Goal: Information Seeking & Learning: Learn about a topic

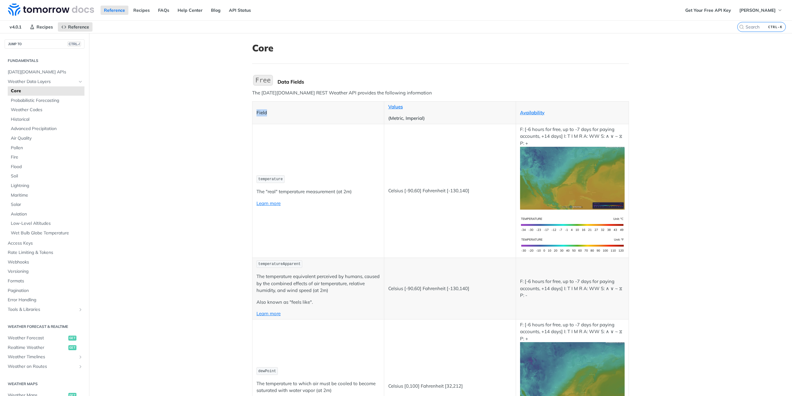
drag, startPoint x: 300, startPoint y: 102, endPoint x: 365, endPoint y: 98, distance: 65.1
drag, startPoint x: 365, startPoint y: 95, endPoint x: 313, endPoint y: 91, distance: 52.8
click at [313, 91] on p "The [DATE][DOMAIN_NAME] REST Weather API provides the following information" at bounding box center [440, 92] width 377 height 7
click at [312, 91] on p "The [DATE][DOMAIN_NAME] REST Weather API provides the following information" at bounding box center [440, 92] width 377 height 7
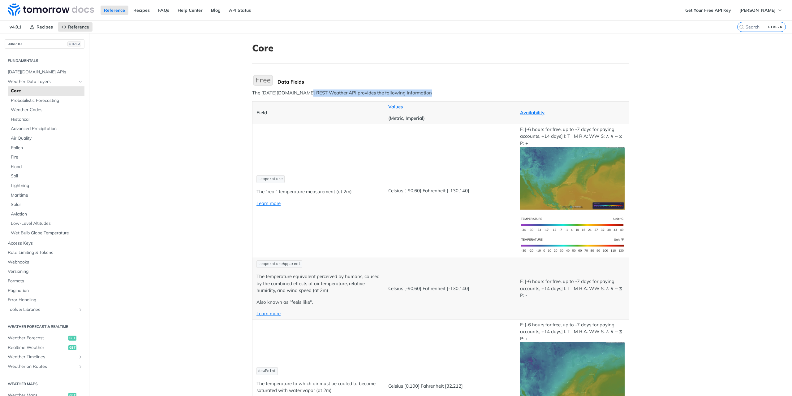
drag, startPoint x: 303, startPoint y: 91, endPoint x: 438, endPoint y: 99, distance: 134.5
click at [426, 95] on p "The [DATE][DOMAIN_NAME] REST Weather API provides the following information" at bounding box center [440, 92] width 377 height 7
drag, startPoint x: 401, startPoint y: 94, endPoint x: 248, endPoint y: 91, distance: 153.9
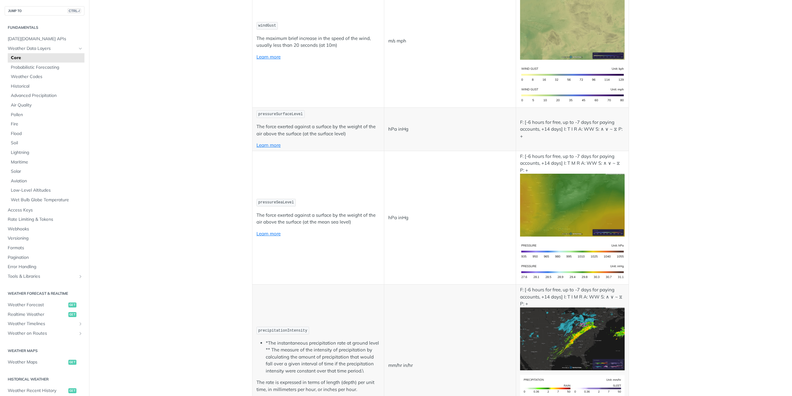
scroll to position [836, 0]
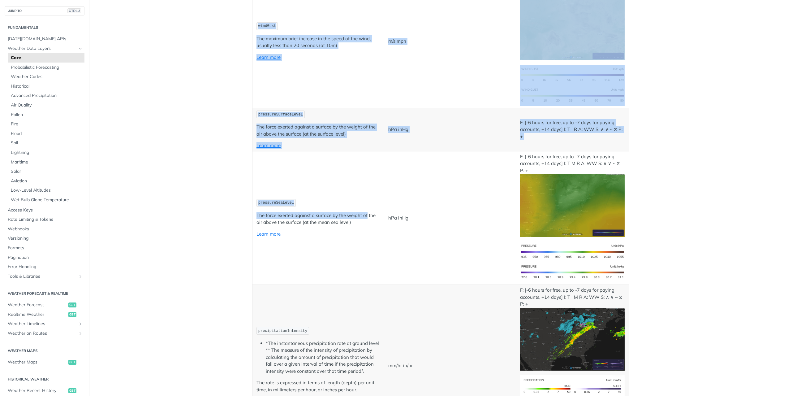
drag, startPoint x: 246, startPoint y: 215, endPoint x: 365, endPoint y: 217, distance: 119.5
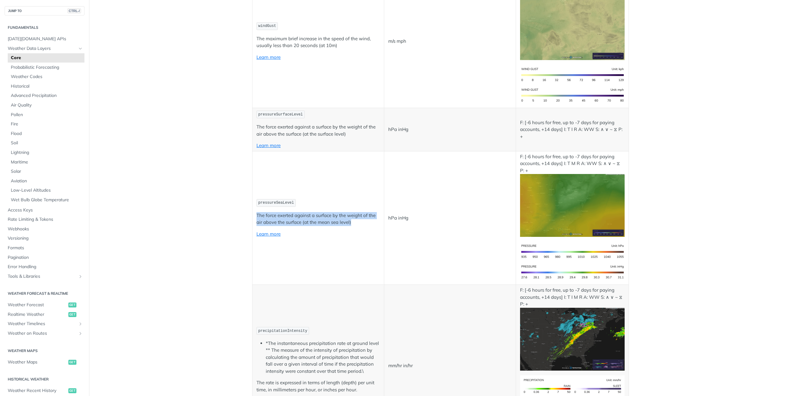
drag, startPoint x: 366, startPoint y: 219, endPoint x: 253, endPoint y: 214, distance: 113.4
click at [253, 214] on td "pressureSeaLevel The force exerted against a surface by the weight of the air a…" at bounding box center [319, 218] width 132 height 134
drag, startPoint x: 253, startPoint y: 214, endPoint x: 320, endPoint y: 219, distance: 67.0
click at [320, 219] on td "pressureSeaLevel The force exerted against a surface by the weight of the air a…" at bounding box center [319, 218] width 132 height 134
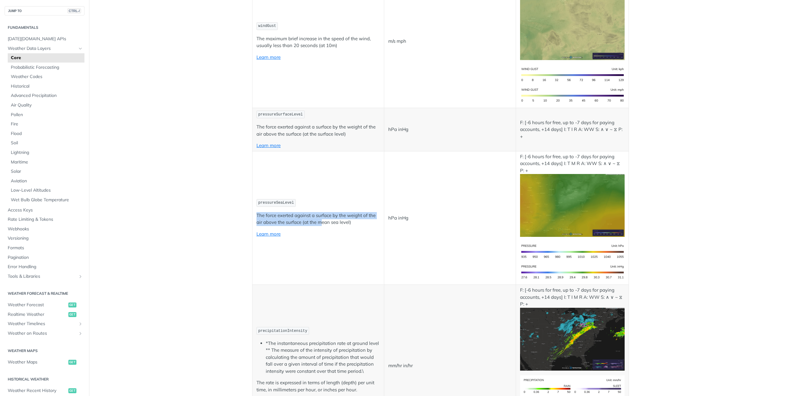
click at [320, 219] on p "The force exerted against a surface by the weight of the air above the surface …" at bounding box center [318, 219] width 123 height 14
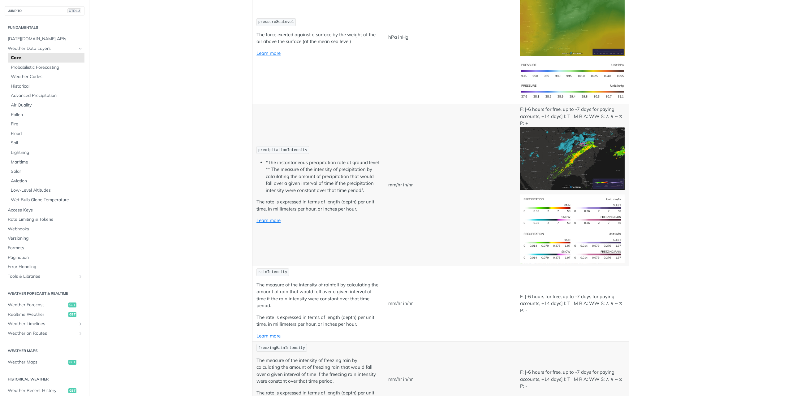
scroll to position [1021, 0]
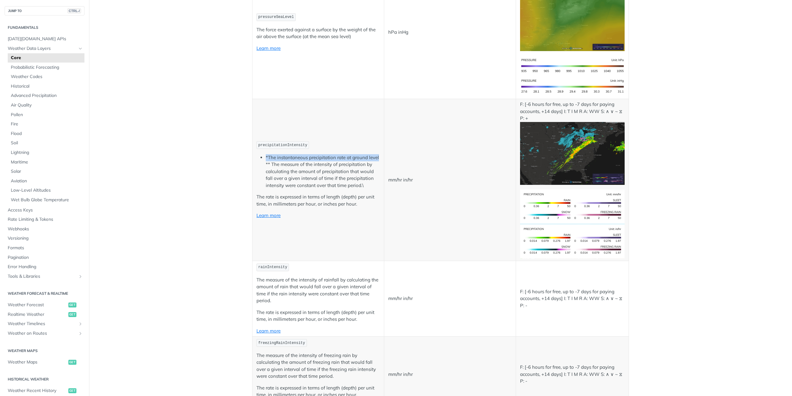
drag, startPoint x: 378, startPoint y: 156, endPoint x: 253, endPoint y: 158, distance: 124.4
click at [253, 158] on td "precipitationIntensity *The instantaneous precipitation rate at ground level **…" at bounding box center [319, 180] width 132 height 162
drag, startPoint x: 258, startPoint y: 163, endPoint x: 374, endPoint y: 176, distance: 116.8
click at [374, 176] on ul "*The instantaneous precipitation rate at ground level ** The measure of the int…" at bounding box center [318, 171] width 123 height 35
click at [374, 176] on li "*The instantaneous precipitation rate at ground level ** The measure of the int…" at bounding box center [323, 171] width 114 height 35
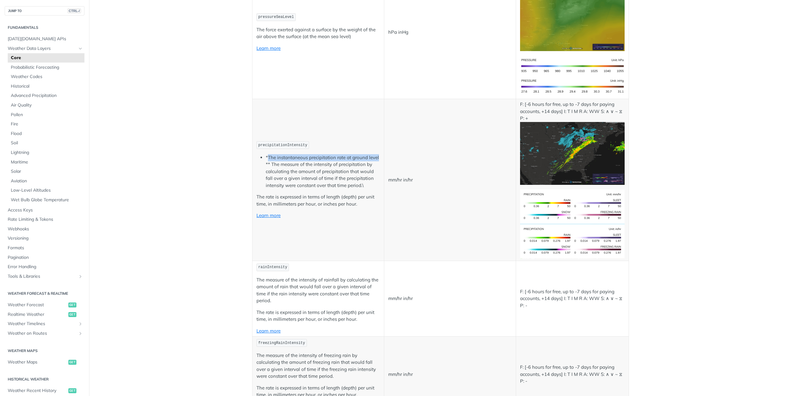
drag, startPoint x: 265, startPoint y: 159, endPoint x: 378, endPoint y: 156, distance: 113.6
click at [378, 156] on td "precipitationIntensity *The instantaneous precipitation rate at ground level **…" at bounding box center [319, 180] width 132 height 162
click at [352, 181] on li "*The instantaneous precipitation rate at ground level ** The measure of the int…" at bounding box center [323, 171] width 114 height 35
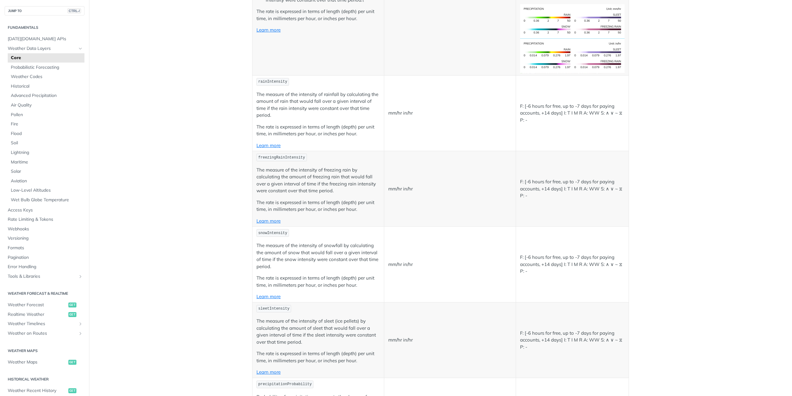
scroll to position [1207, 0]
drag, startPoint x: 253, startPoint y: 165, endPoint x: 313, endPoint y: 171, distance: 60.4
click at [313, 171] on td "freezingRainIntensity The measure of the intensity of freezing rain by calculat…" at bounding box center [319, 189] width 132 height 76
click at [313, 172] on p "The measure of the intensity of freezing rain by calculating the amount of free…" at bounding box center [318, 180] width 123 height 28
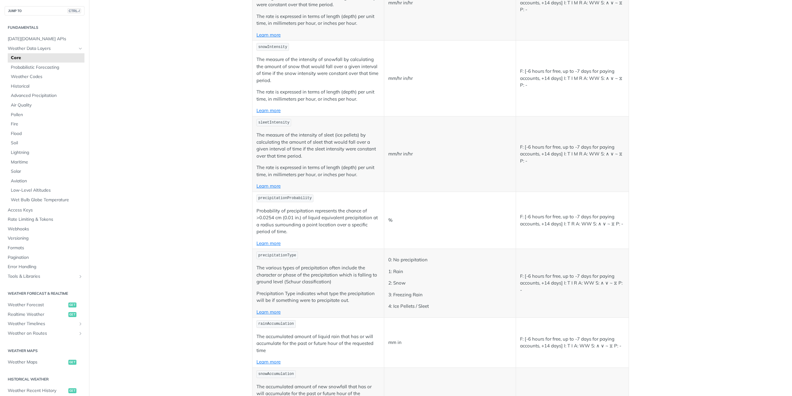
scroll to position [1517, 0]
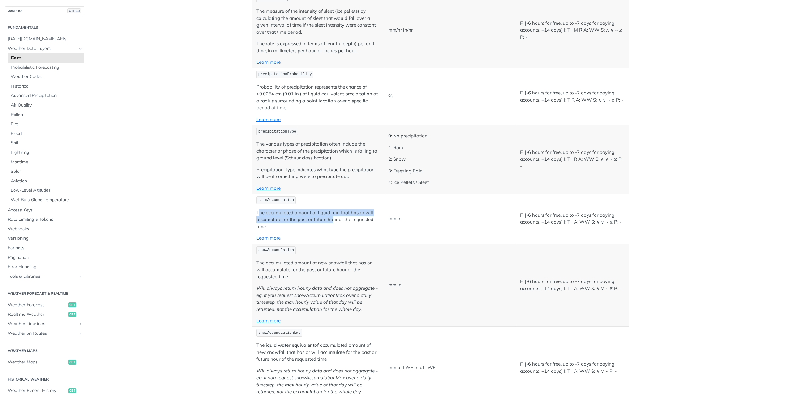
drag, startPoint x: 258, startPoint y: 210, endPoint x: 330, endPoint y: 219, distance: 72.6
click at [330, 219] on p "The accumulated amount of liquid rain that has or will accumulate for the past …" at bounding box center [318, 219] width 123 height 21
drag, startPoint x: 340, startPoint y: 216, endPoint x: 262, endPoint y: 218, distance: 78.3
click at [262, 218] on p "The accumulated amount of liquid rain that has or will accumulate for the past …" at bounding box center [318, 219] width 123 height 21
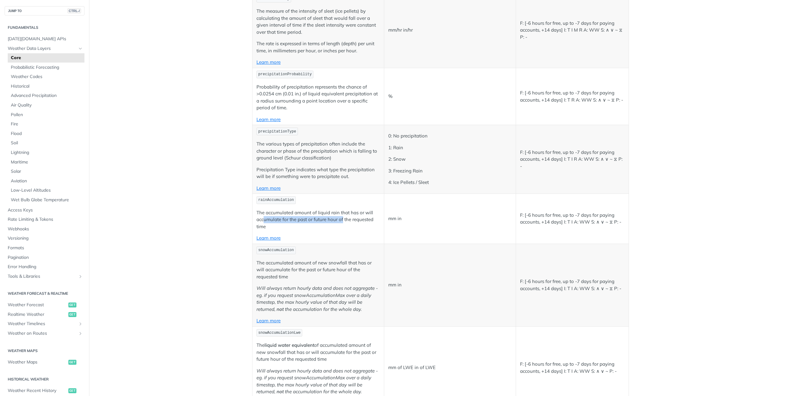
click at [262, 218] on p "The accumulated amount of liquid rain that has or will accumulate for the past …" at bounding box center [318, 219] width 123 height 21
drag, startPoint x: 261, startPoint y: 218, endPoint x: 346, endPoint y: 216, distance: 85.5
click at [346, 216] on p "The accumulated amount of liquid rain that has or will accumulate for the past …" at bounding box center [318, 219] width 123 height 21
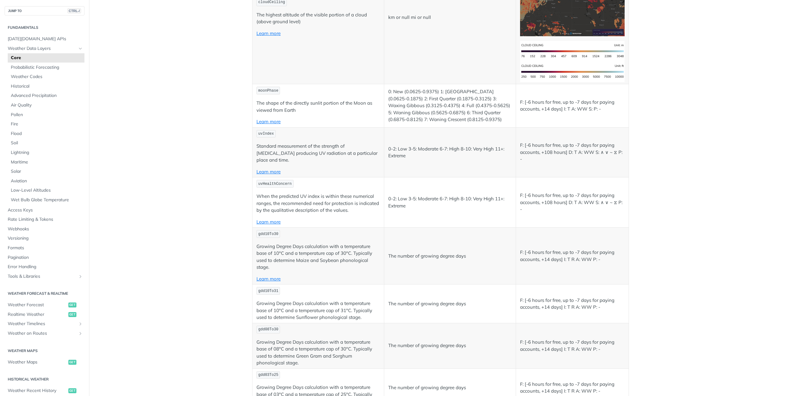
scroll to position [2662, 0]
drag, startPoint x: 305, startPoint y: 150, endPoint x: 289, endPoint y: 147, distance: 16.7
click at [289, 147] on td "uvIndex Standard measurement of the strength of [MEDICAL_DATA] producing UV rad…" at bounding box center [319, 152] width 132 height 50
click at [289, 147] on p "Standard measurement of the strength of [MEDICAL_DATA] producing UV radiation a…" at bounding box center [318, 152] width 123 height 21
drag, startPoint x: 256, startPoint y: 182, endPoint x: 348, endPoint y: 199, distance: 94.0
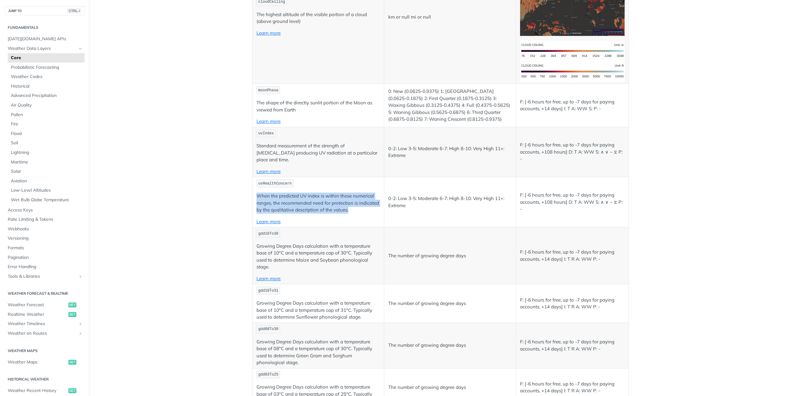
click at [348, 199] on p "When the predicted UV index is within these numerical ranges, the recommended n…" at bounding box center [318, 203] width 123 height 21
drag, startPoint x: 349, startPoint y: 198, endPoint x: 293, endPoint y: 191, distance: 56.4
click at [293, 193] on p "When the predicted UV index is within these numerical ranges, the recommended n…" at bounding box center [318, 203] width 123 height 21
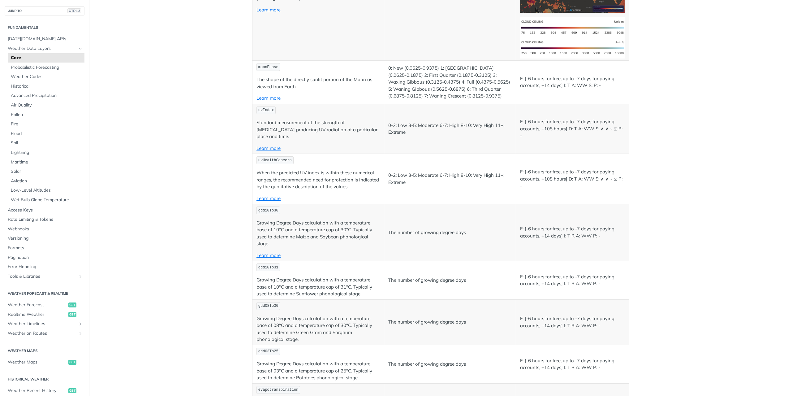
scroll to position [2755, 0]
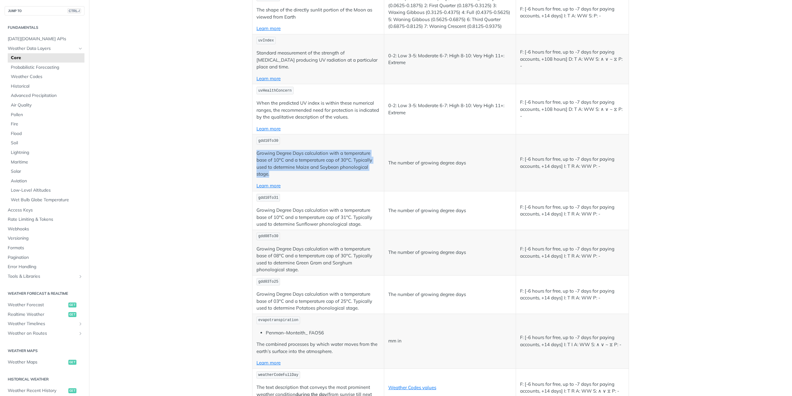
drag, startPoint x: 255, startPoint y: 139, endPoint x: 270, endPoint y: 161, distance: 26.4
click at [270, 161] on p "Growing Degree Days calculation with a temperature base of 10°C and a temperatu…" at bounding box center [318, 164] width 123 height 28
drag, startPoint x: 275, startPoint y: 140, endPoint x: 281, endPoint y: 146, distance: 8.3
click at [281, 150] on p "Growing Degree Days calculation with a temperature base of 10°C and a temperatu…" at bounding box center [318, 164] width 123 height 28
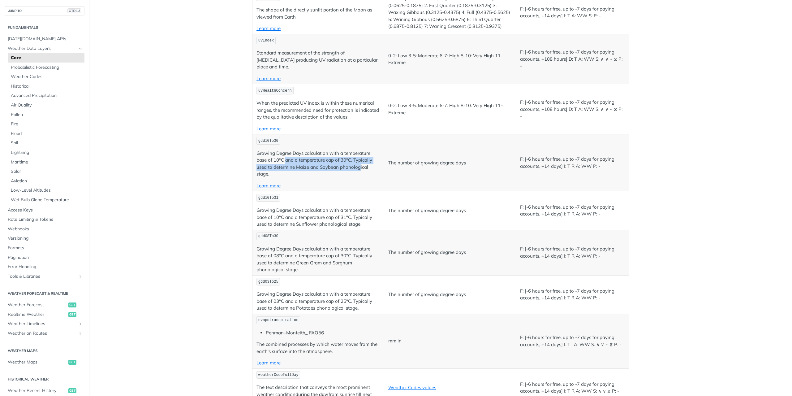
drag, startPoint x: 283, startPoint y: 146, endPoint x: 357, endPoint y: 151, distance: 73.8
click at [357, 151] on p "Growing Degree Days calculation with a temperature base of 10°C and a temperatu…" at bounding box center [318, 164] width 123 height 28
drag, startPoint x: 400, startPoint y: 149, endPoint x: 448, endPoint y: 153, distance: 47.8
click at [448, 153] on td "The number of growing degree days" at bounding box center [450, 162] width 132 height 57
drag, startPoint x: 359, startPoint y: 154, endPoint x: 271, endPoint y: 154, distance: 87.9
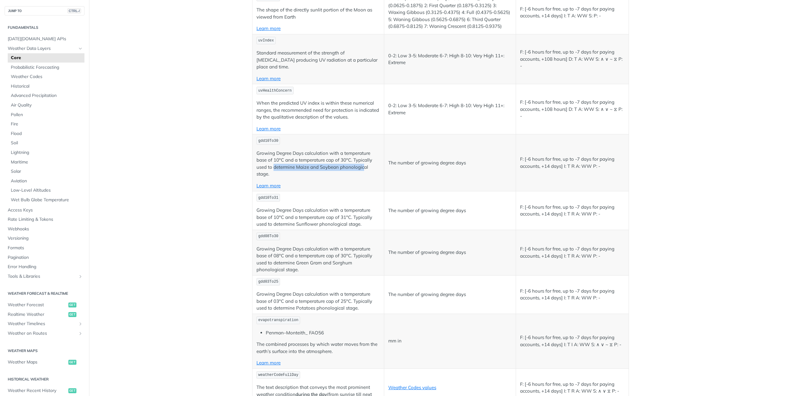
click at [271, 154] on p "Growing Degree Days calculation with a temperature base of 10°C and a temperatu…" at bounding box center [318, 164] width 123 height 28
drag, startPoint x: 275, startPoint y: 160, endPoint x: 252, endPoint y: 137, distance: 32.4
click at [253, 137] on td "gdd10To30 Growing Degree Days calculation with a temperature base of 10°C and a…" at bounding box center [319, 162] width 132 height 57
click at [257, 150] on p "Growing Degree Days calculation with a temperature base of 10°C and a temperatu…" at bounding box center [318, 164] width 123 height 28
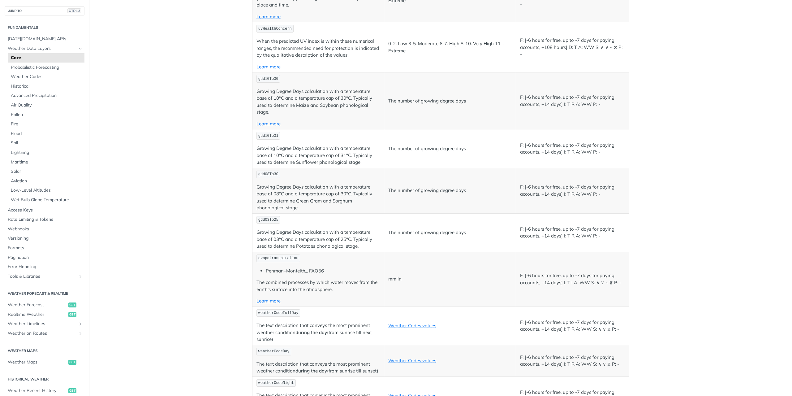
scroll to position [2847, 0]
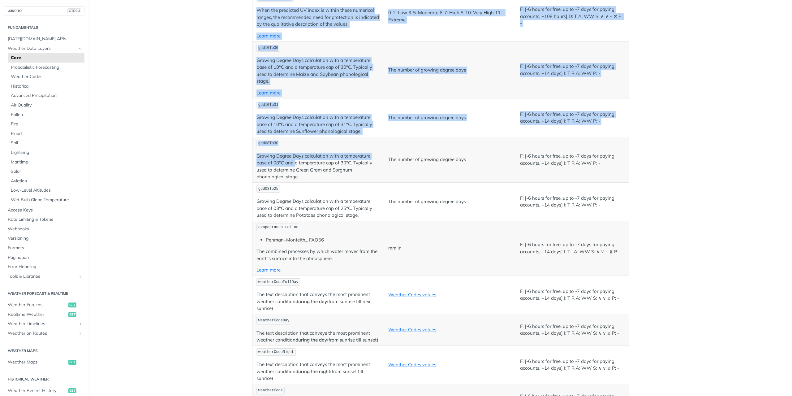
drag, startPoint x: 247, startPoint y: 144, endPoint x: 293, endPoint y: 150, distance: 46.9
click at [293, 153] on p "Growing Degree Days calculation with a temperature base of 08°C and a temperatu…" at bounding box center [318, 167] width 123 height 28
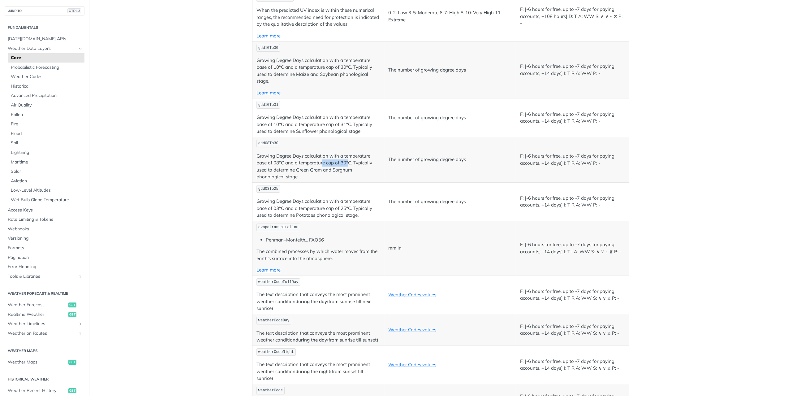
drag, startPoint x: 326, startPoint y: 151, endPoint x: 345, endPoint y: 152, distance: 19.8
click at [345, 153] on p "Growing Degree Days calculation with a temperature base of 08°C and a temperatu…" at bounding box center [318, 167] width 123 height 28
click at [344, 155] on p "Growing Degree Days calculation with a temperature base of 08°C and a temperatu…" at bounding box center [318, 167] width 123 height 28
drag, startPoint x: 353, startPoint y: 158, endPoint x: 290, endPoint y: 152, distance: 63.5
click at [291, 153] on p "Growing Degree Days calculation with a temperature base of 08°C and a temperatu…" at bounding box center [318, 167] width 123 height 28
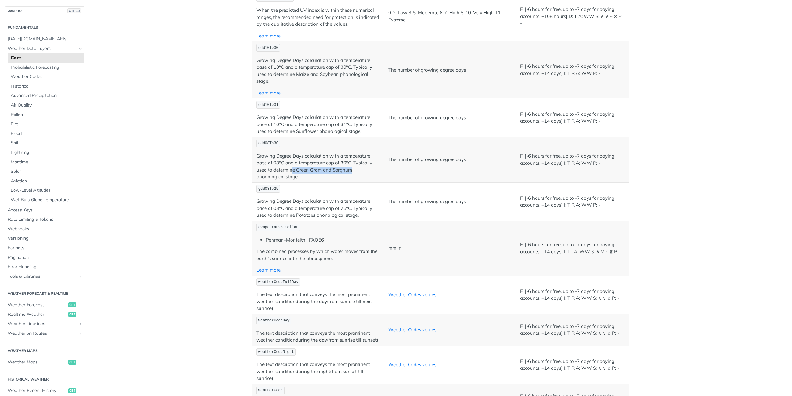
click at [290, 153] on p "Growing Degree Days calculation with a temperature base of 08°C and a temperatu…" at bounding box center [318, 167] width 123 height 28
drag, startPoint x: 294, startPoint y: 155, endPoint x: 301, endPoint y: 163, distance: 10.5
click at [301, 163] on p "Growing Degree Days calculation with a temperature base of 08°C and a temperatu…" at bounding box center [318, 167] width 123 height 28
drag, startPoint x: 298, startPoint y: 163, endPoint x: 256, endPoint y: 143, distance: 46.9
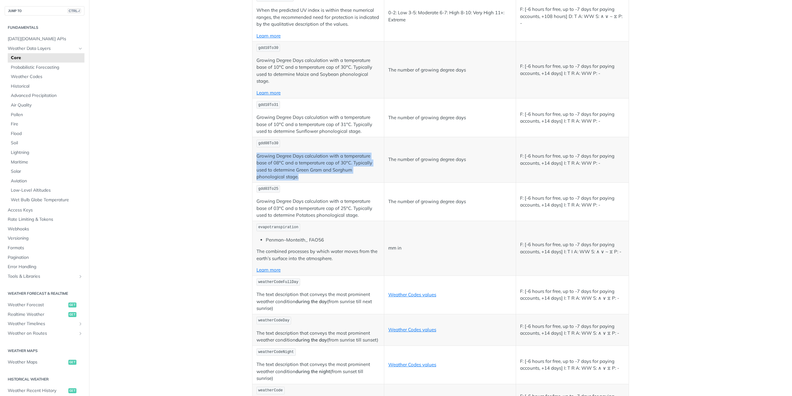
click at [257, 153] on p "Growing Degree Days calculation with a temperature base of 08°C and a temperatu…" at bounding box center [318, 167] width 123 height 28
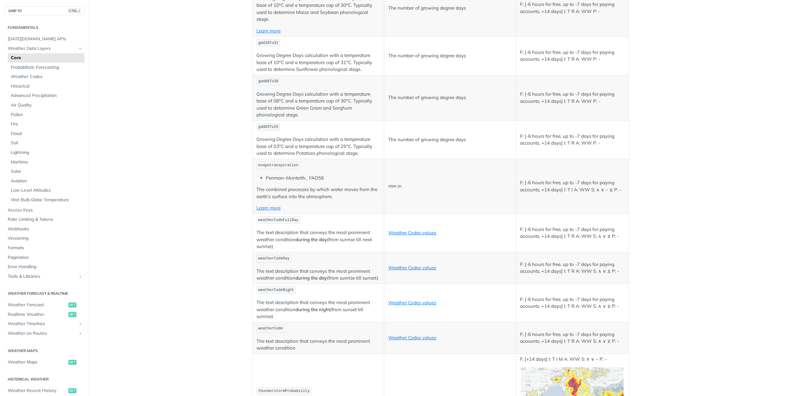
scroll to position [2940, 0]
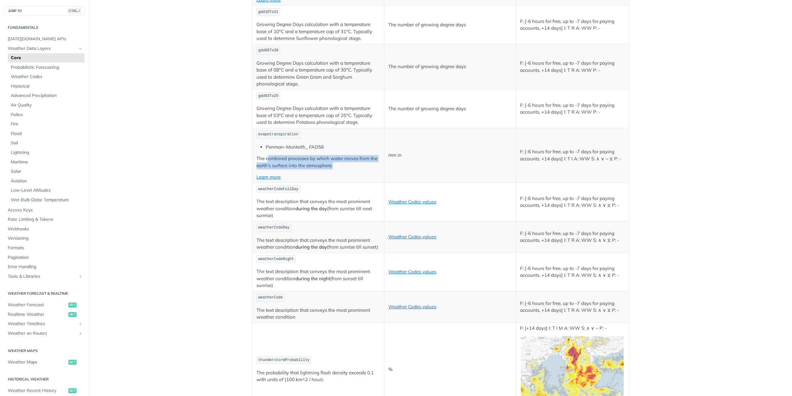
drag, startPoint x: 264, startPoint y: 142, endPoint x: 353, endPoint y: 148, distance: 88.4
click at [353, 155] on p "The combined processes by which water moves from the earth’s surface into the a…" at bounding box center [318, 162] width 123 height 14
click at [342, 155] on p "The combined processes by which water moves from the earth’s surface into the a…" at bounding box center [318, 162] width 123 height 14
drag, startPoint x: 338, startPoint y: 149, endPoint x: 253, endPoint y: 141, distance: 85.5
click at [253, 141] on td "evapotranspiration [PERSON_NAME]–Monteith_ FAO56 The combined processes by whic…" at bounding box center [319, 155] width 132 height 55
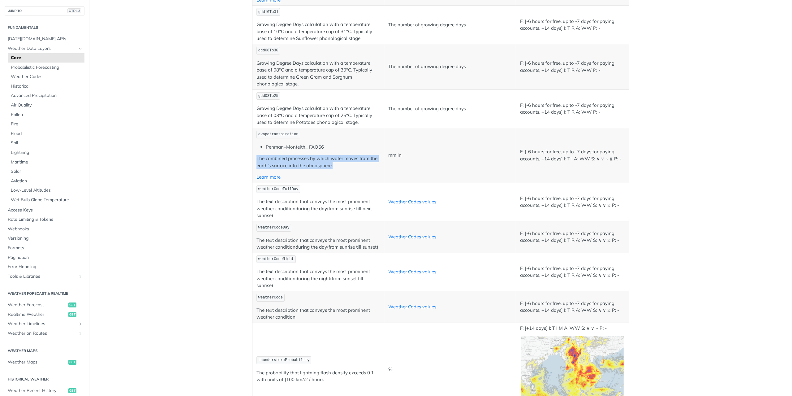
click at [264, 155] on p "The combined processes by which water moves from the earth’s surface into the a…" at bounding box center [318, 162] width 123 height 14
drag, startPoint x: 256, startPoint y: 188, endPoint x: 298, endPoint y: 197, distance: 43.0
click at [298, 198] on p "The text description that conveys the most prominent weather condition during t…" at bounding box center [318, 208] width 123 height 21
click at [285, 268] on p "The text description that conveys the most prominent weather condition during t…" at bounding box center [318, 278] width 123 height 21
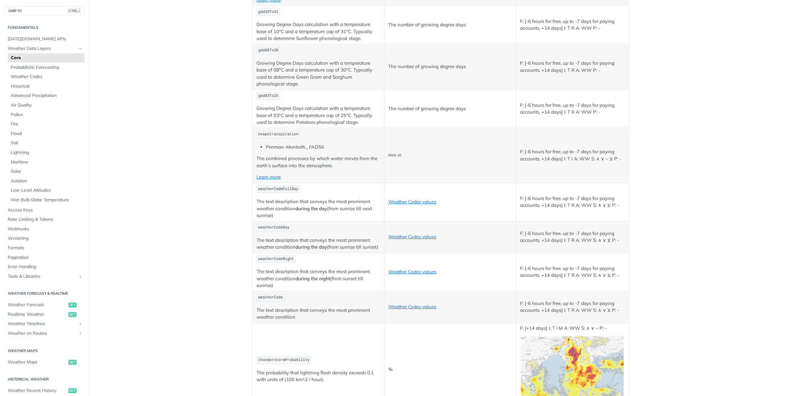
click at [283, 268] on p "The text description that conveys the most prominent weather condition during t…" at bounding box center [318, 278] width 123 height 21
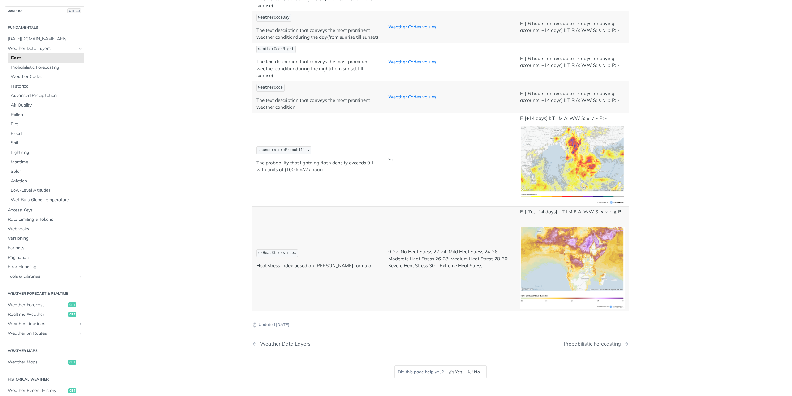
scroll to position [3157, 0]
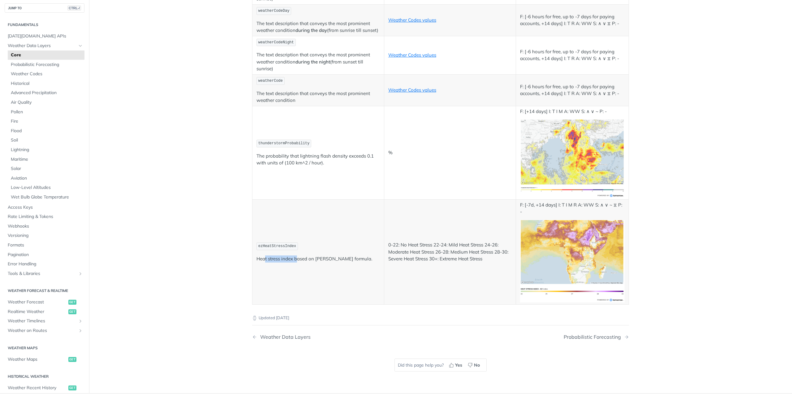
drag, startPoint x: 262, startPoint y: 242, endPoint x: 296, endPoint y: 239, distance: 33.3
click at [296, 239] on td "ezHeatStressIndex Heat stress index based on [PERSON_NAME] formula." at bounding box center [319, 251] width 132 height 105
click at [287, 251] on td "ezHeatStressIndex Heat stress index based on [PERSON_NAME] formula." at bounding box center [319, 251] width 132 height 105
drag, startPoint x: 311, startPoint y: 244, endPoint x: 344, endPoint y: 245, distance: 33.1
click at [344, 245] on td "ezHeatStressIndex Heat stress index based on [PERSON_NAME] formula." at bounding box center [319, 251] width 132 height 105
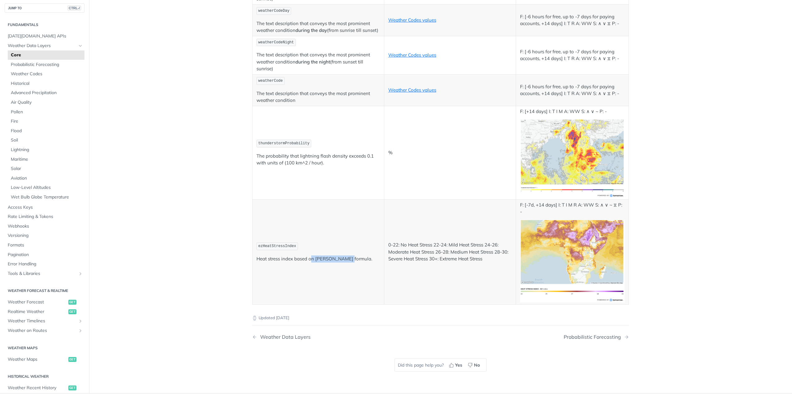
click at [343, 246] on td "ezHeatStressIndex Heat stress index based on [PERSON_NAME] formula." at bounding box center [319, 251] width 132 height 105
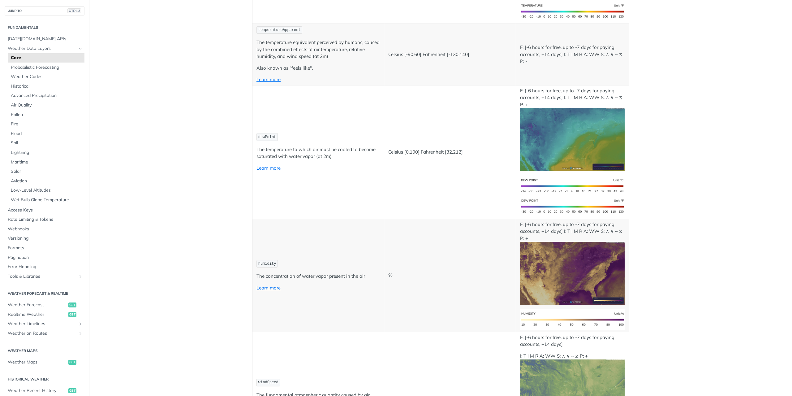
scroll to position [0, 0]
